Goal: Task Accomplishment & Management: Use online tool/utility

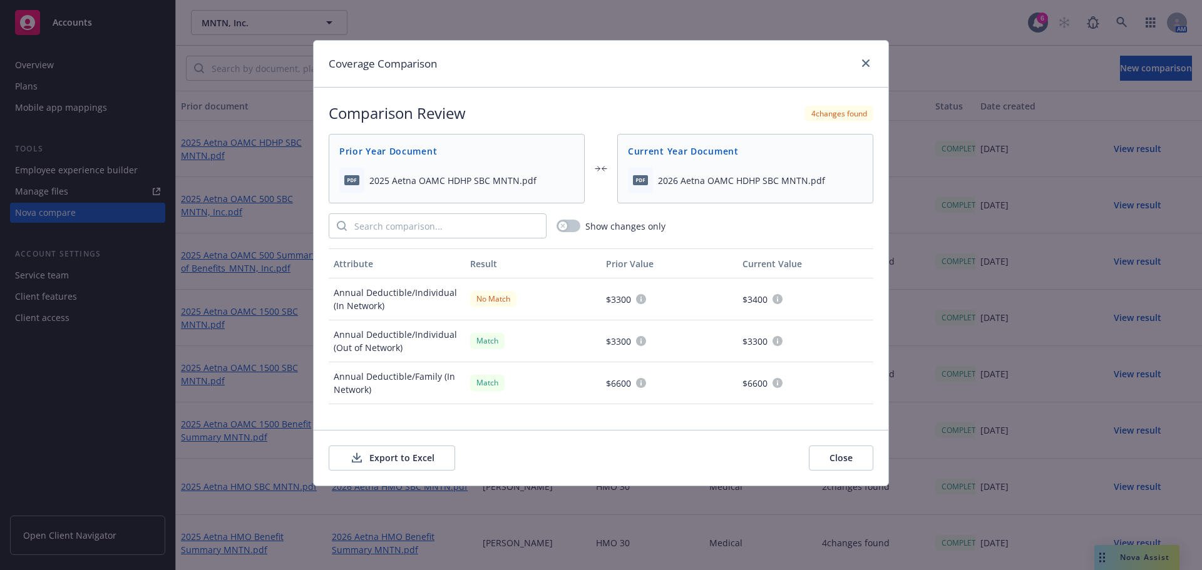
click at [866, 58] on link "close" at bounding box center [865, 63] width 15 height 15
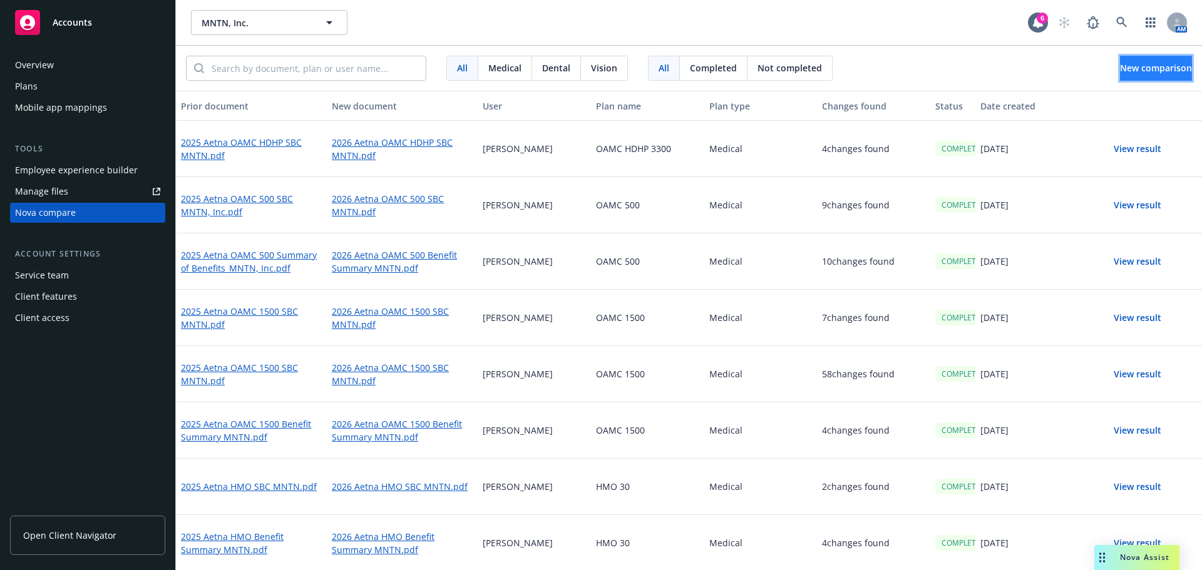
click at [1126, 73] on span "New comparison" at bounding box center [1156, 68] width 72 height 12
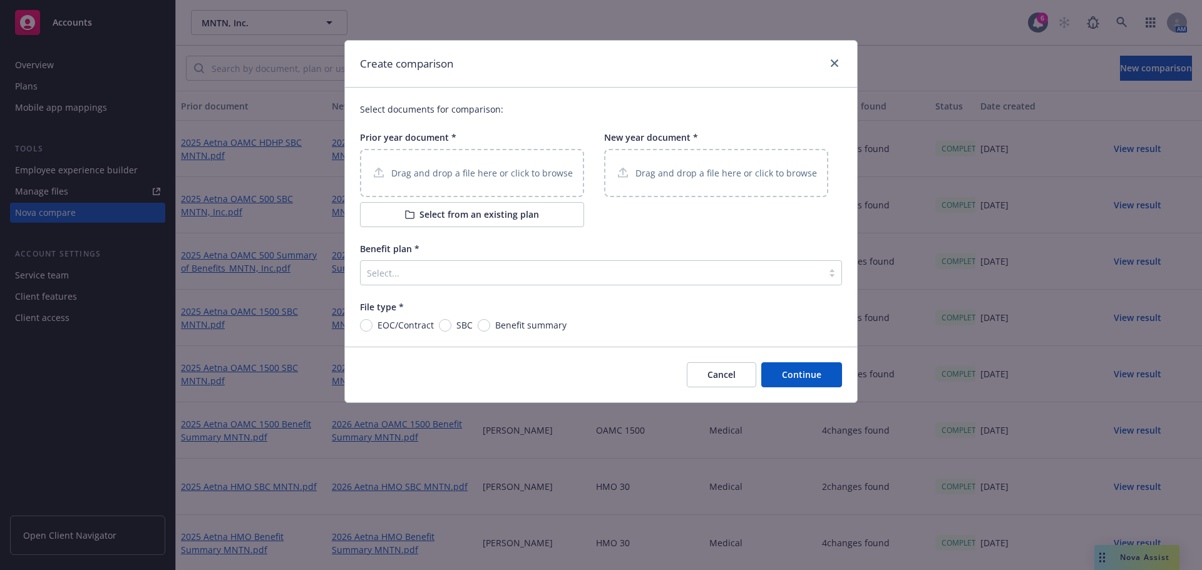
click at [446, 173] on p "Drag and drop a file here or click to browse" at bounding box center [482, 173] width 182 height 13
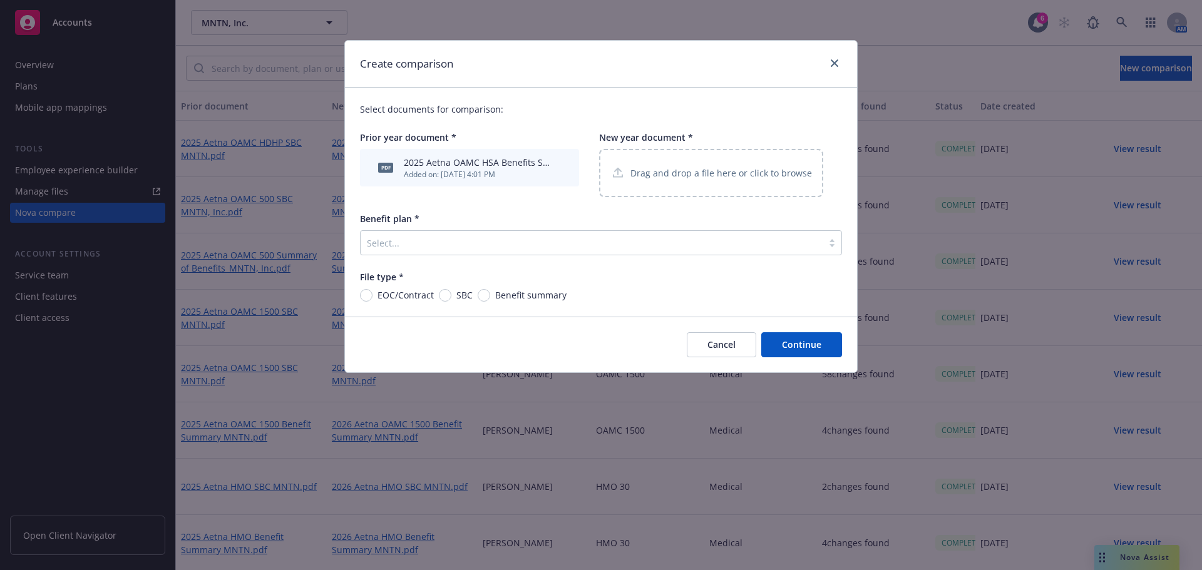
click at [667, 176] on p "Drag and drop a file here or click to browse" at bounding box center [722, 173] width 182 height 13
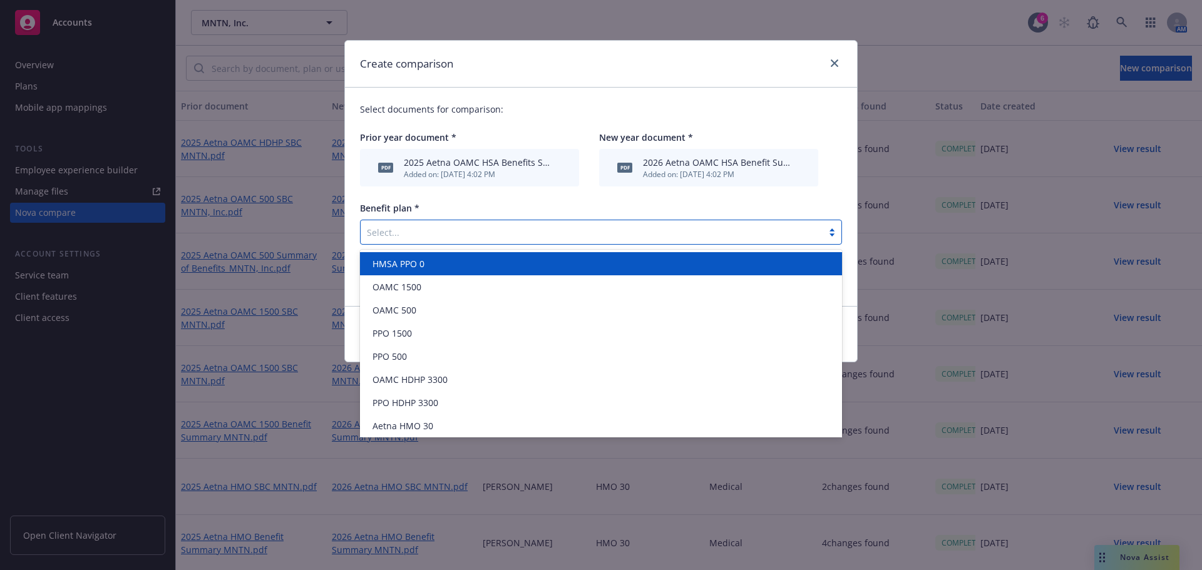
click at [420, 236] on div at bounding box center [592, 232] width 450 height 15
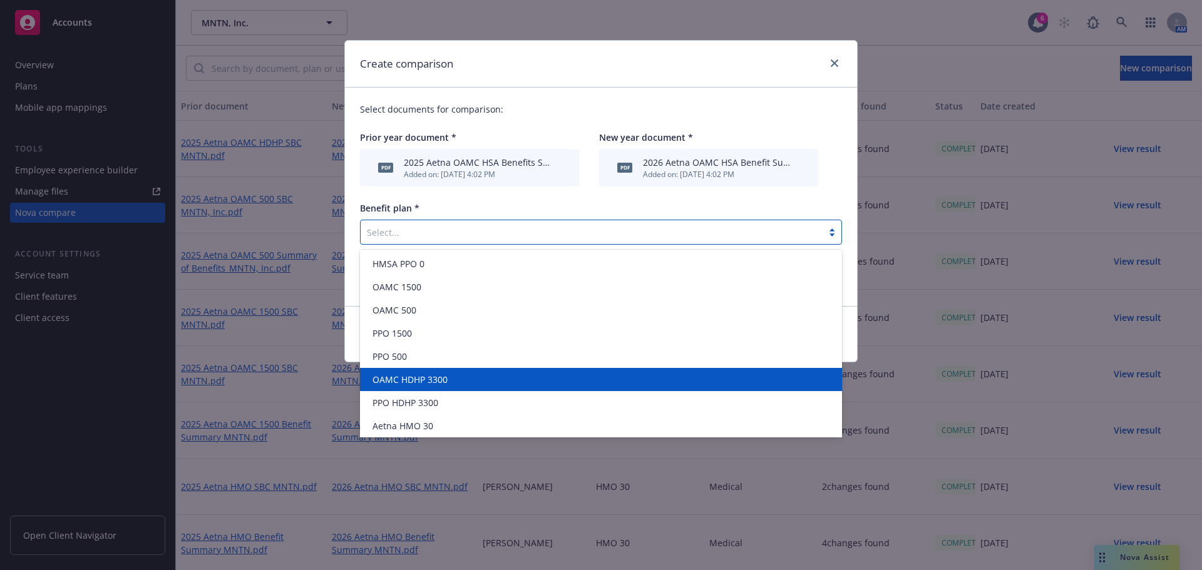
click at [425, 382] on span "OAMC HDHP 3300" at bounding box center [410, 379] width 75 height 13
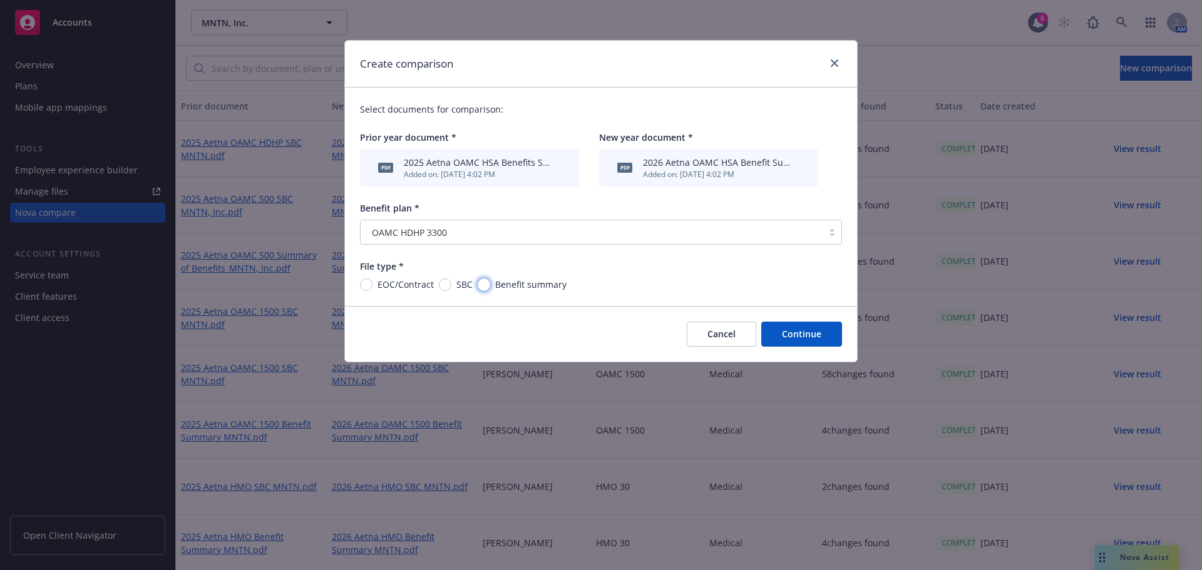
click at [481, 285] on input "Benefit summary" at bounding box center [484, 285] width 13 height 13
radio input "true"
click at [820, 335] on button "Continue" at bounding box center [801, 334] width 81 height 25
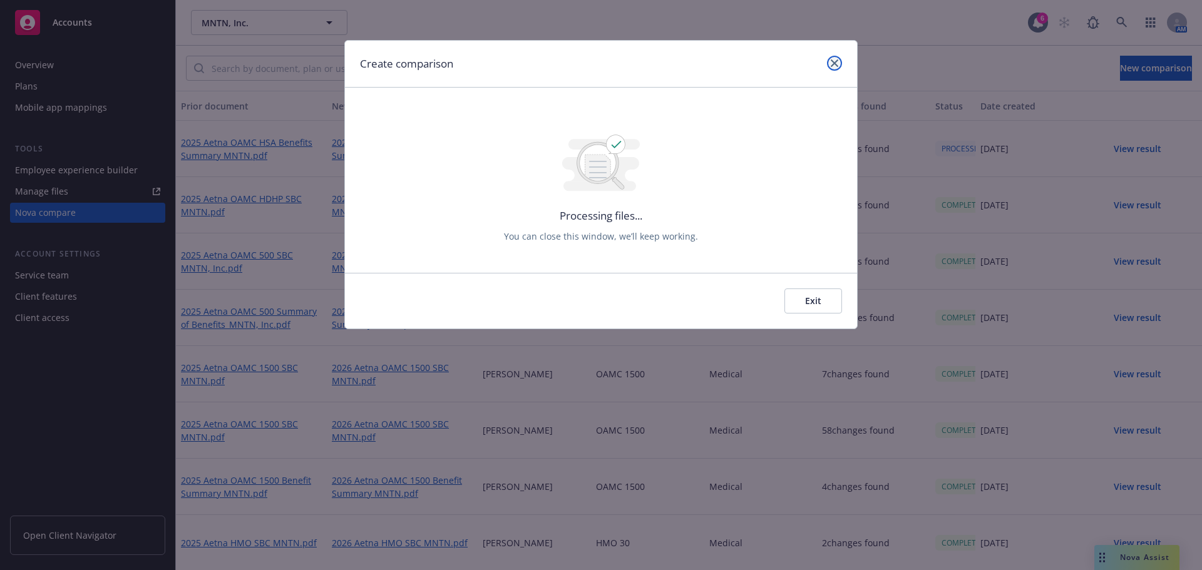
click at [835, 64] on icon "close" at bounding box center [835, 63] width 8 height 8
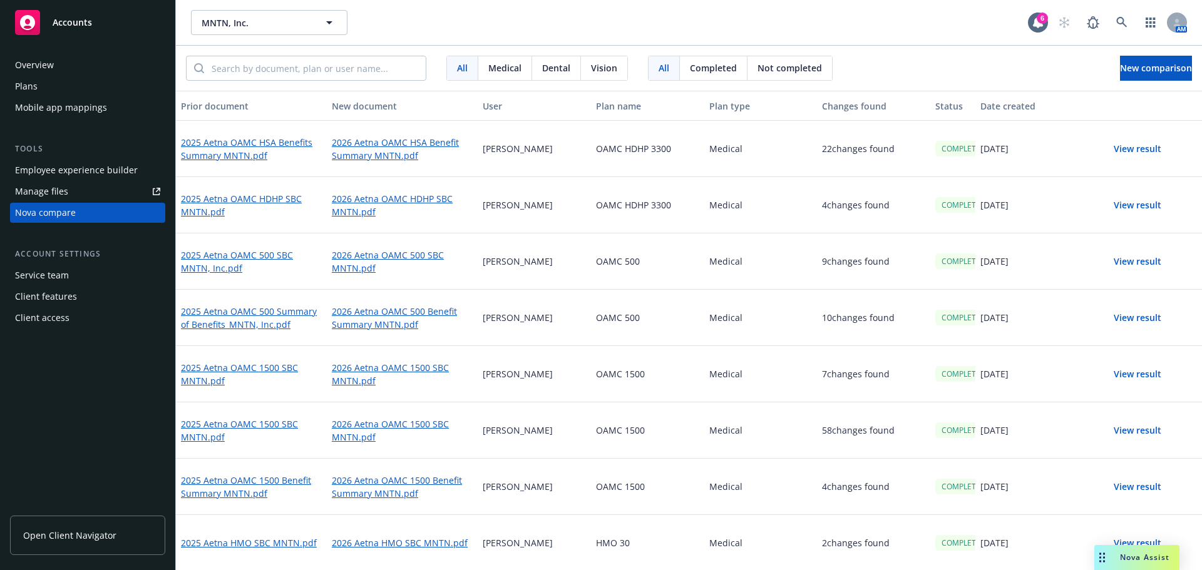
click at [1138, 145] on button "View result" at bounding box center [1138, 148] width 88 height 25
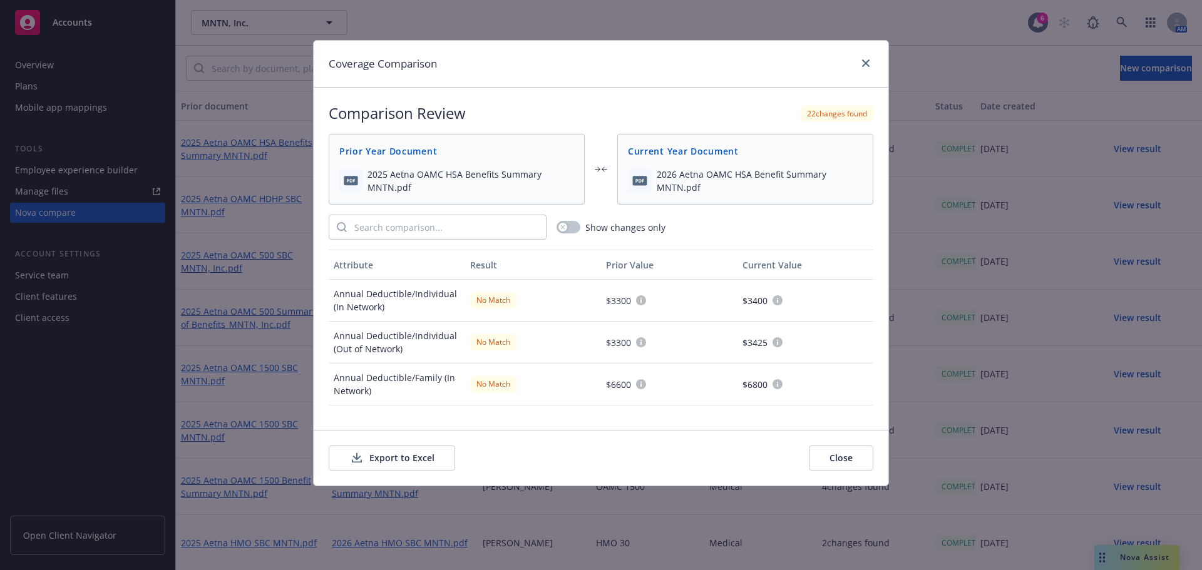
click at [393, 459] on button "Export to Excel" at bounding box center [392, 458] width 126 height 25
click at [860, 64] on link "close" at bounding box center [865, 63] width 15 height 15
